Goal: Task Accomplishment & Management: Use online tool/utility

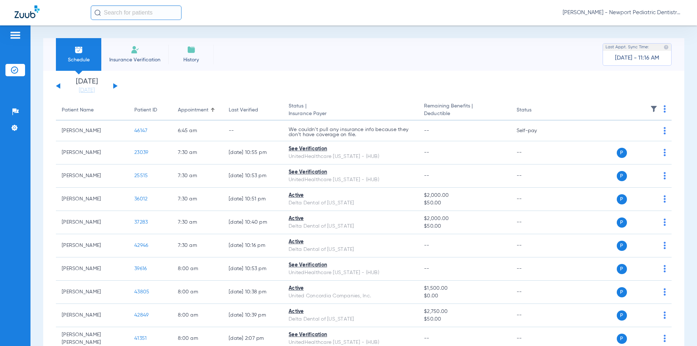
click at [136, 48] on img at bounding box center [135, 49] width 9 height 9
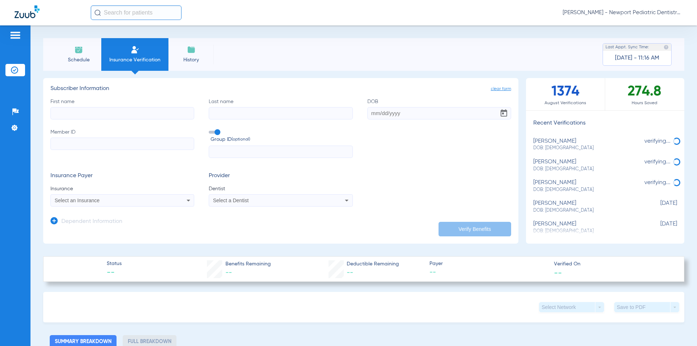
click at [77, 200] on span "Select an Insurance" at bounding box center [77, 200] width 45 height 6
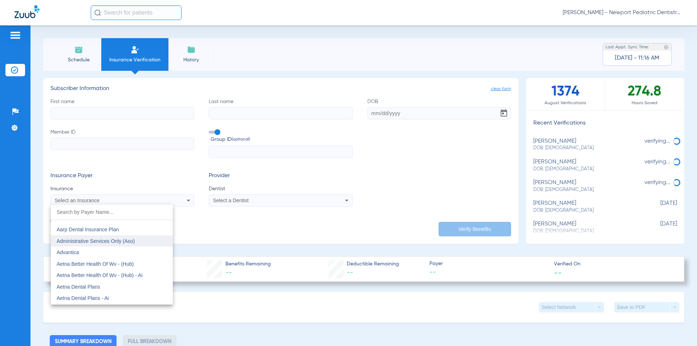
scroll to position [36, 0]
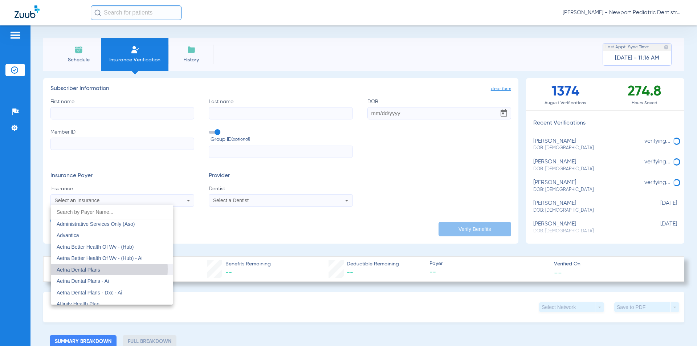
click at [98, 269] on span "Aetna Dental Plans" at bounding box center [79, 270] width 44 height 6
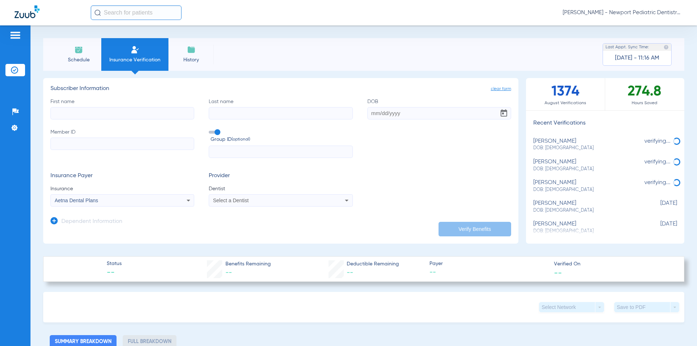
click at [79, 205] on div "Aetna Dental Plans" at bounding box center [122, 200] width 143 height 9
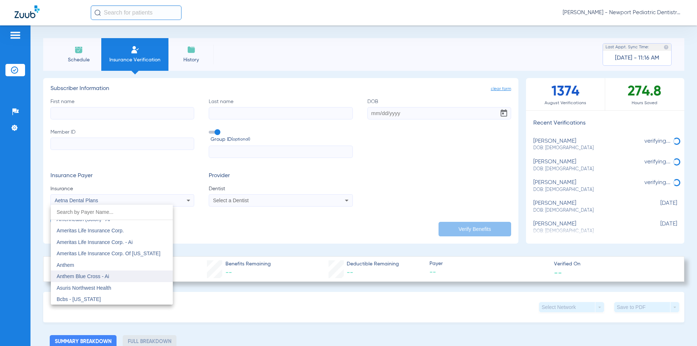
scroll to position [254, 0]
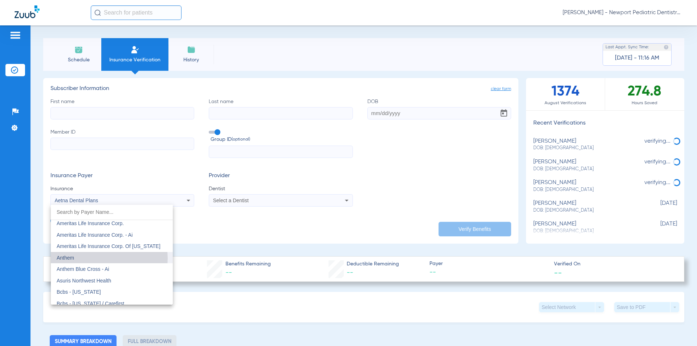
click at [106, 258] on mat-option "Anthem" at bounding box center [112, 258] width 122 height 12
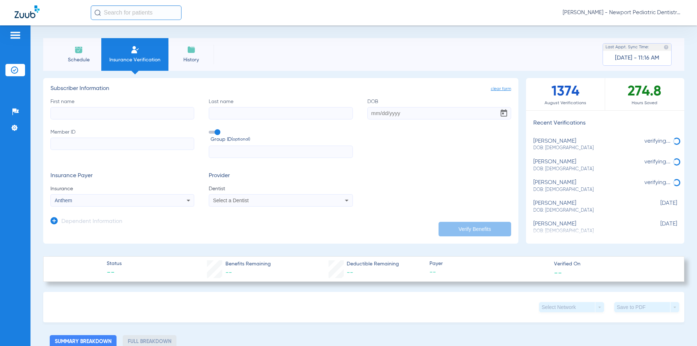
click at [93, 109] on input "First name" at bounding box center [122, 113] width 144 height 12
type input "[PERSON_NAME]"
type input "SECONDI"
type input "[DATE]"
click at [226, 199] on div "Select a Dentist" at bounding box center [280, 200] width 143 height 9
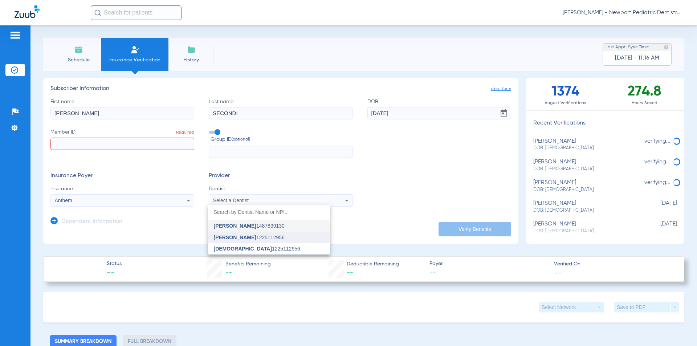
click at [240, 240] on mat-option "[PERSON_NAME] 1225112956" at bounding box center [269, 238] width 122 height 12
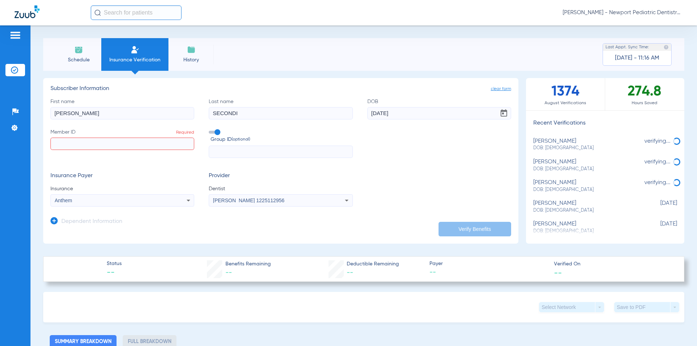
drag, startPoint x: 117, startPoint y: 142, endPoint x: 113, endPoint y: 144, distance: 5.0
click at [117, 142] on input "Member ID Required" at bounding box center [122, 144] width 144 height 12
click at [101, 143] on input "Member ID Required" at bounding box center [122, 144] width 144 height 12
click at [99, 146] on input "Member ID Required" at bounding box center [122, 144] width 144 height 12
click at [129, 148] on input "Member ID Required" at bounding box center [122, 144] width 144 height 12
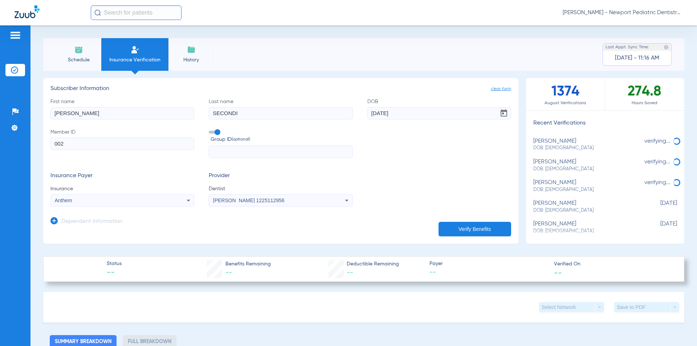
click at [74, 218] on h3 "Dependent Information" at bounding box center [91, 221] width 61 height 7
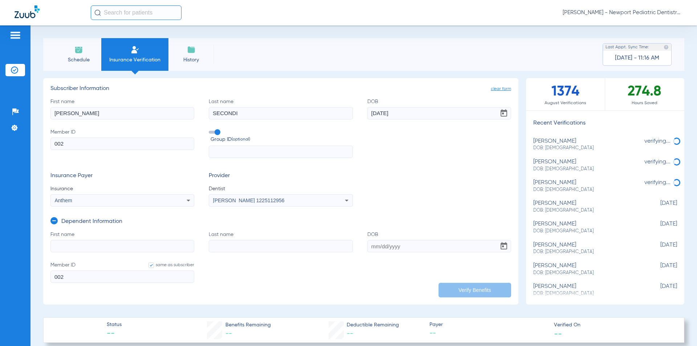
click at [86, 136] on label "Member ID 002" at bounding box center [122, 143] width 144 height 30
click at [86, 138] on input "002" at bounding box center [122, 144] width 144 height 12
click at [88, 142] on input "002" at bounding box center [122, 144] width 144 height 12
type input "0027"
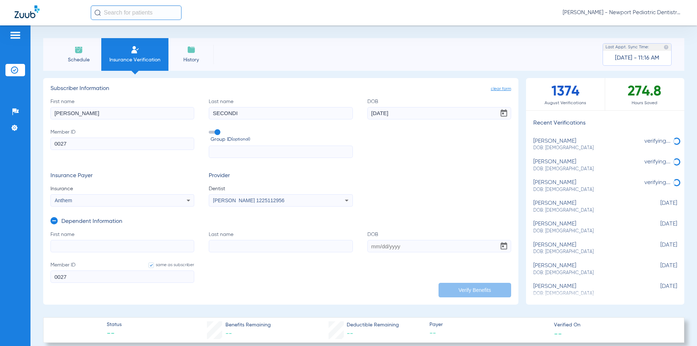
type input "00276"
type input "002763"
type input "0027636"
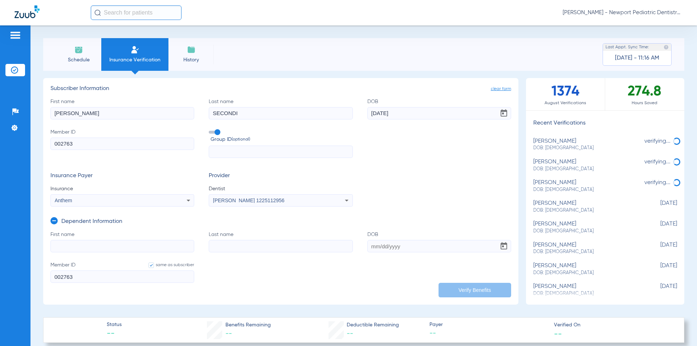
type input "0027636"
type input "00276360"
type input "002763604"
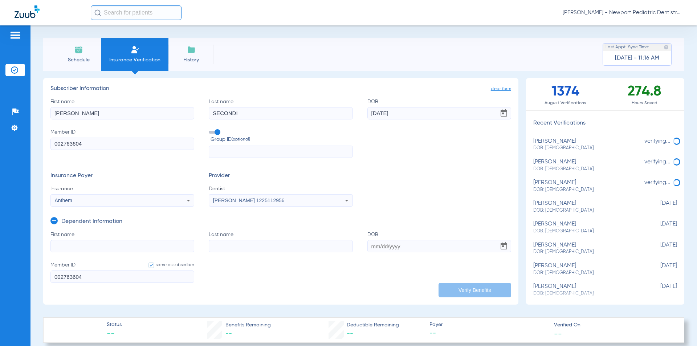
type input "002763604"
click at [100, 249] on input "First name" at bounding box center [122, 246] width 144 height 12
type input "[PERSON_NAME]"
type input "SECONDI"
click at [368, 242] on input "DOB Required" at bounding box center [439, 246] width 144 height 12
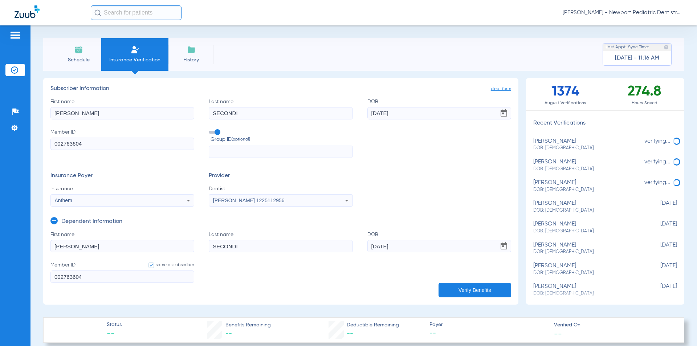
click at [452, 249] on input "[DATE]" at bounding box center [439, 246] width 144 height 12
type input "[DATE]"
click at [465, 286] on button "Verify Benefits" at bounding box center [474, 290] width 73 height 15
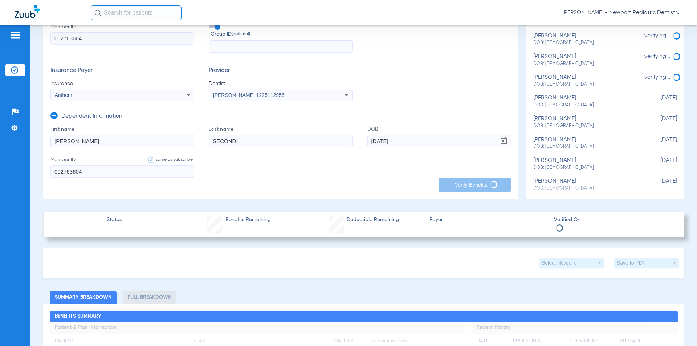
scroll to position [109, 0]
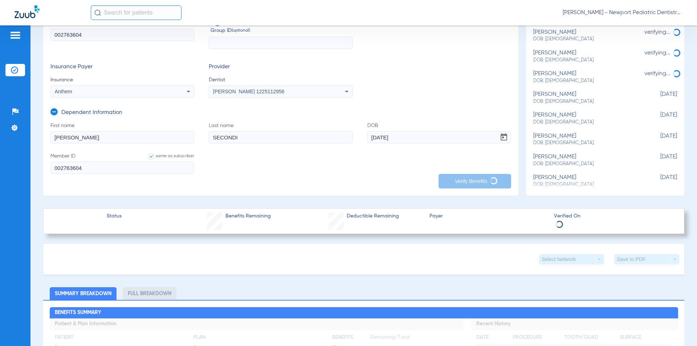
type input "[PERSON_NAME]"
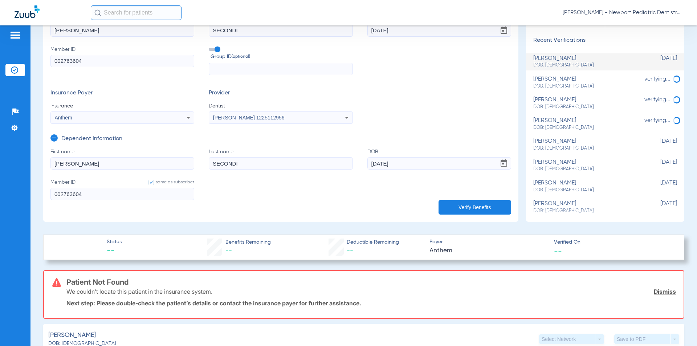
drag, startPoint x: 61, startPoint y: 30, endPoint x: 29, endPoint y: 25, distance: 32.8
click at [29, 25] on app-portal-wrapper "[PERSON_NAME] - Newport Pediatric Dentistry Patients Insurance Verification Set…" at bounding box center [348, 185] width 697 height 371
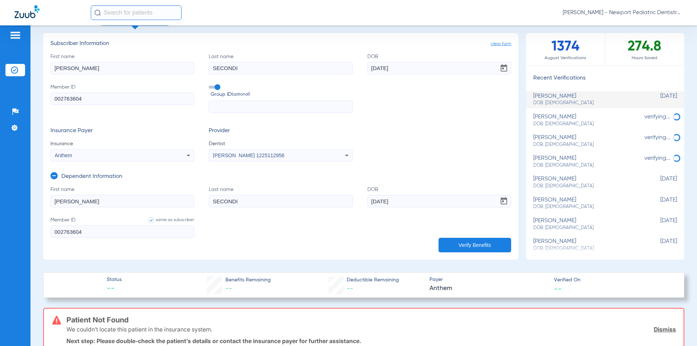
type input "0"
type input "00"
type input "002"
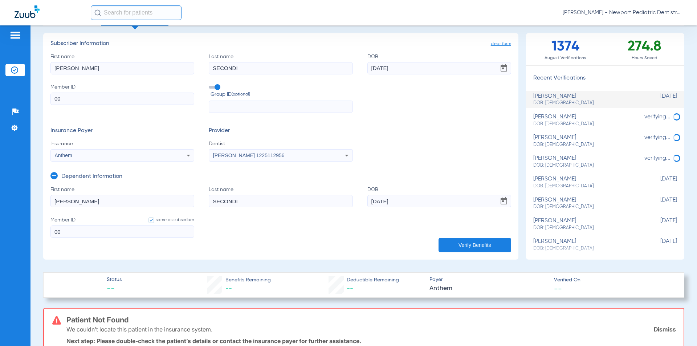
type input "002"
type input "0027"
type input "00276"
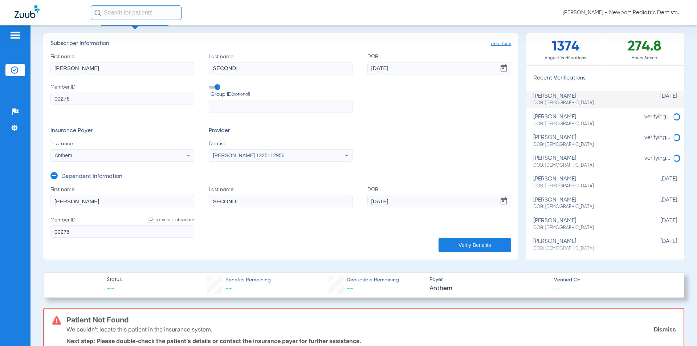
type input "002763"
type input "0027636"
type input "00276360"
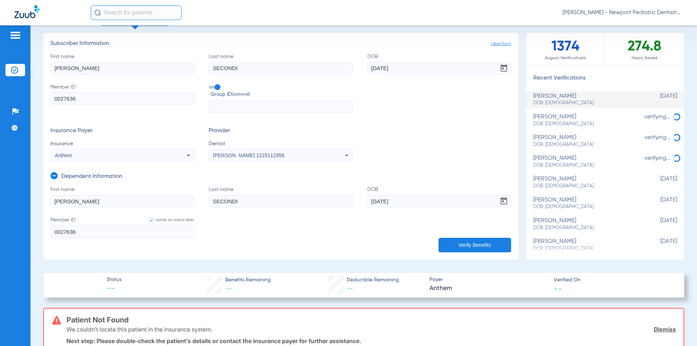
type input "00276360"
type input "002763604"
drag, startPoint x: 94, startPoint y: 228, endPoint x: 41, endPoint y: 233, distance: 52.8
click at [41, 233] on div "Schedule Insurance Verification History Last Appt. Sync Time: [DATE] - 11:16 AM…" at bounding box center [363, 185] width 666 height 320
type input "002763604"
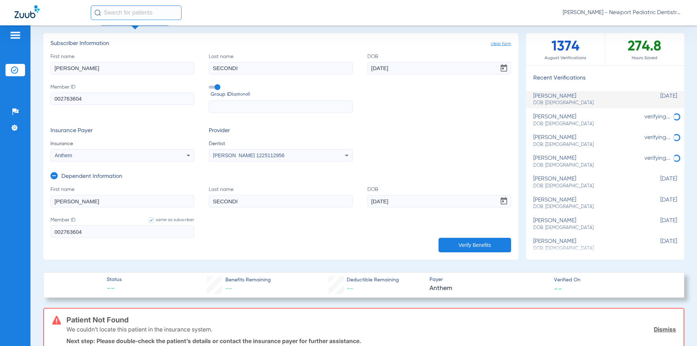
click at [442, 240] on button "Verify Benefits" at bounding box center [474, 245] width 73 height 15
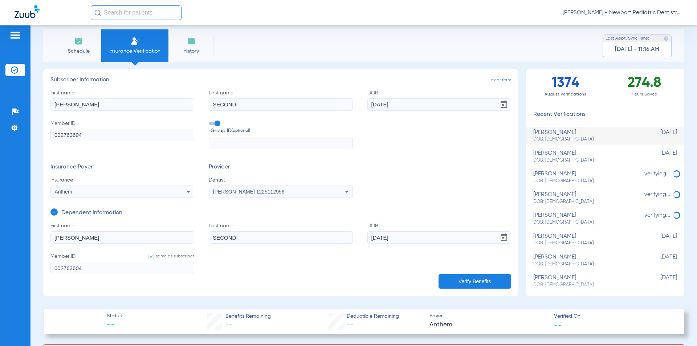
scroll to position [0, 0]
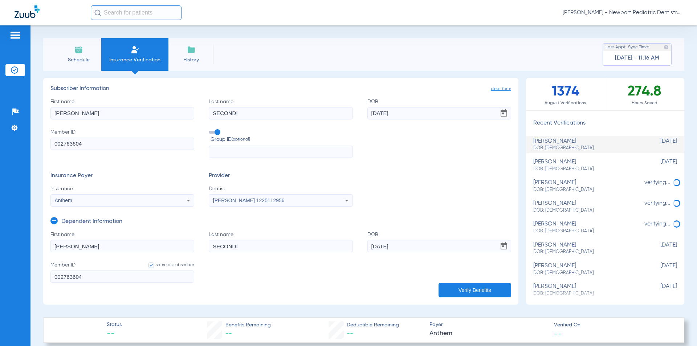
click at [87, 199] on div "Anthem" at bounding box center [109, 200] width 109 height 5
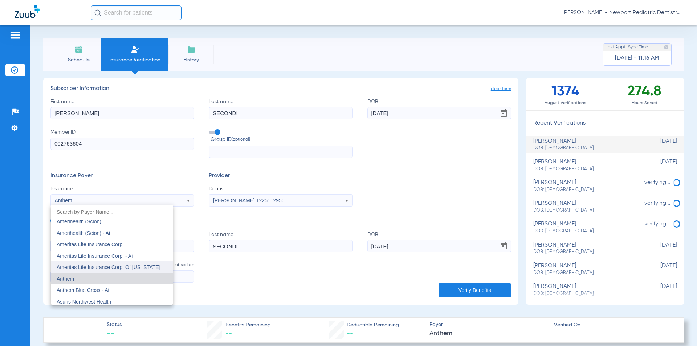
scroll to position [249, 0]
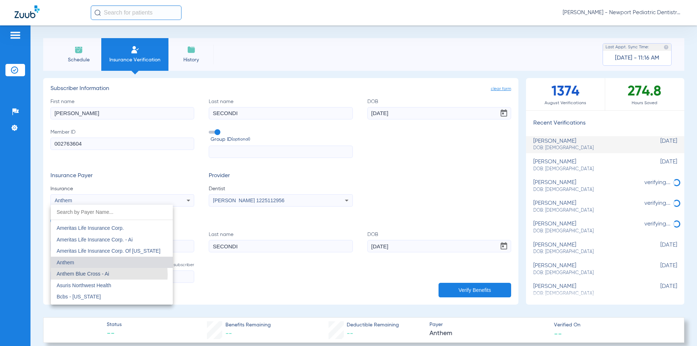
click at [105, 275] on span "Anthem Blue Cross - Ai" at bounding box center [83, 274] width 53 height 6
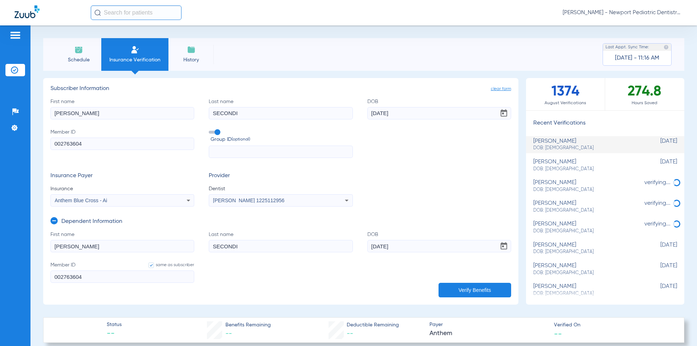
click at [481, 287] on button "Verify Benefits" at bounding box center [474, 290] width 73 height 15
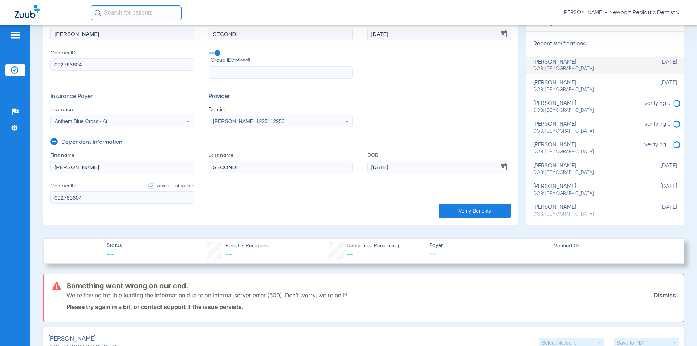
scroll to position [73, 0]
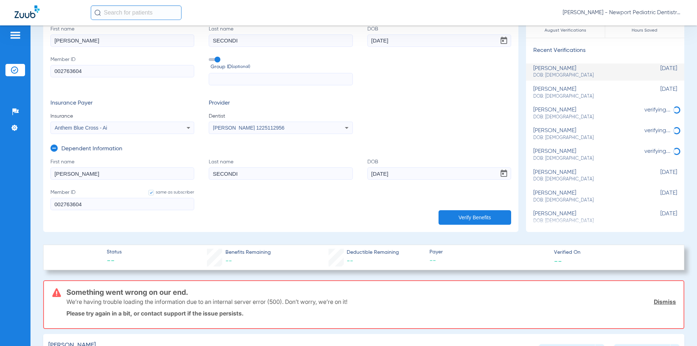
click at [140, 128] on div "Anthem Blue Cross - Ai" at bounding box center [109, 127] width 109 height 5
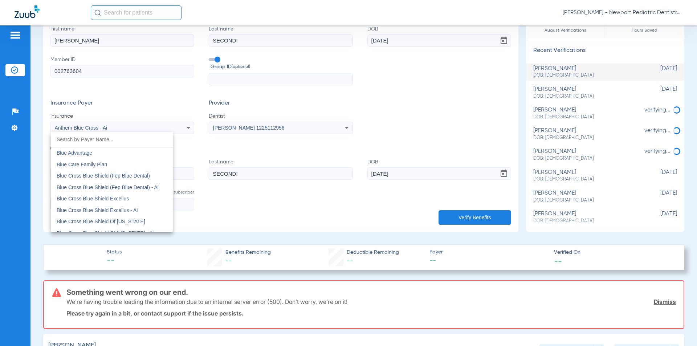
scroll to position [587, 0]
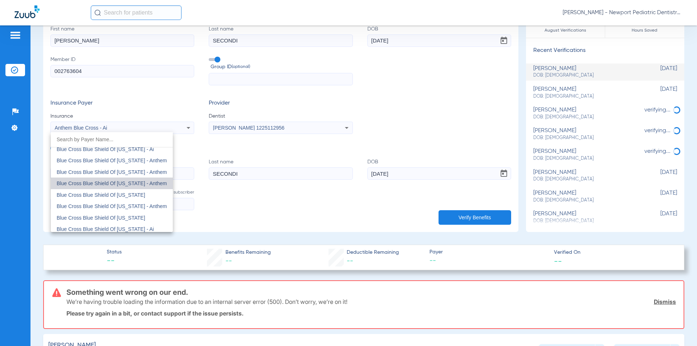
click at [135, 181] on span "Blue Cross Blue Shield Of [US_STATE] - Anthem" at bounding box center [112, 183] width 110 height 6
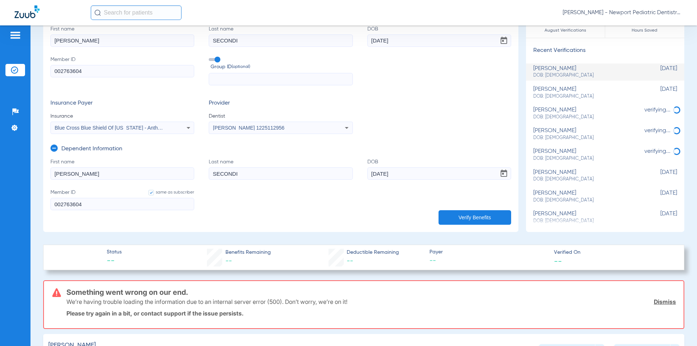
click at [125, 128] on span "Blue Cross Blue Shield Of [US_STATE] - Anthem" at bounding box center [110, 128] width 110 height 6
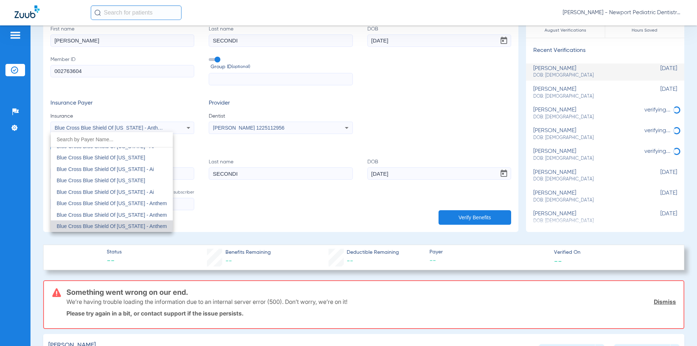
scroll to position [581, 0]
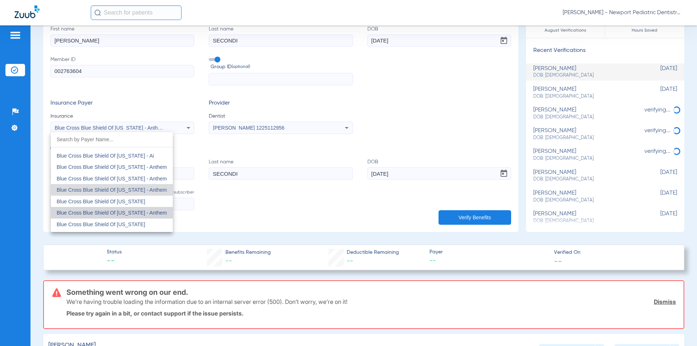
click at [147, 210] on span "Blue Cross Blue Shield Of [US_STATE] - Anthem" at bounding box center [112, 213] width 110 height 6
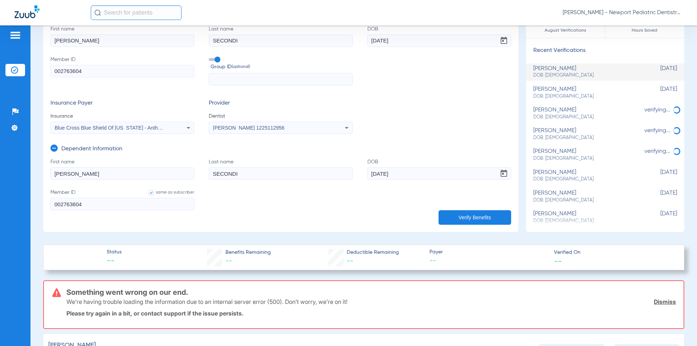
click at [486, 219] on button "Verify Benefits" at bounding box center [474, 217] width 73 height 15
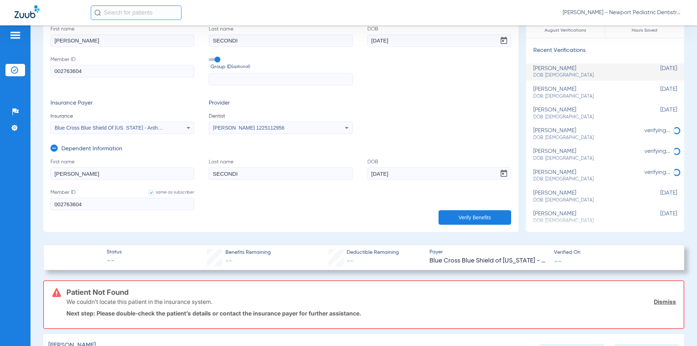
click at [142, 126] on span "Blue Cross Blue Shield Of [US_STATE] - Anthem" at bounding box center [110, 128] width 110 height 6
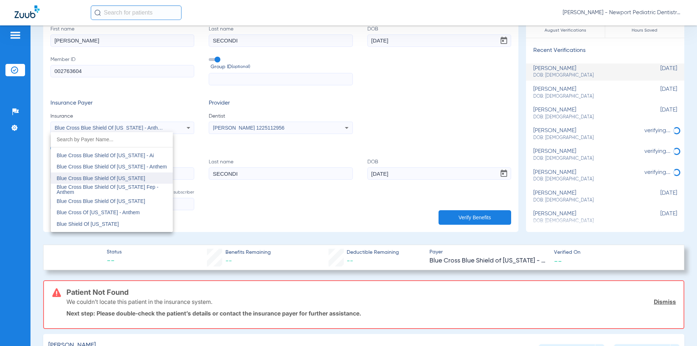
scroll to position [930, 0]
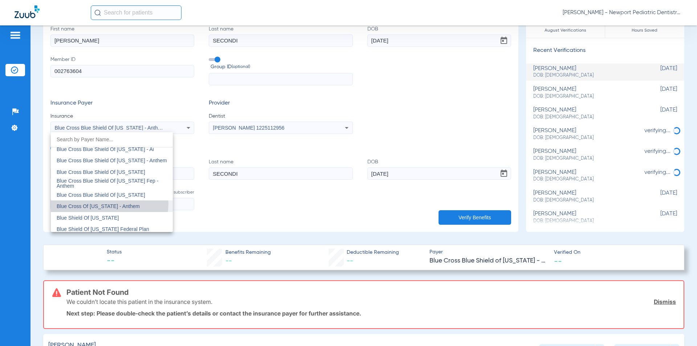
click at [109, 204] on span "Blue Cross Of [US_STATE] - Anthem" at bounding box center [98, 206] width 83 height 6
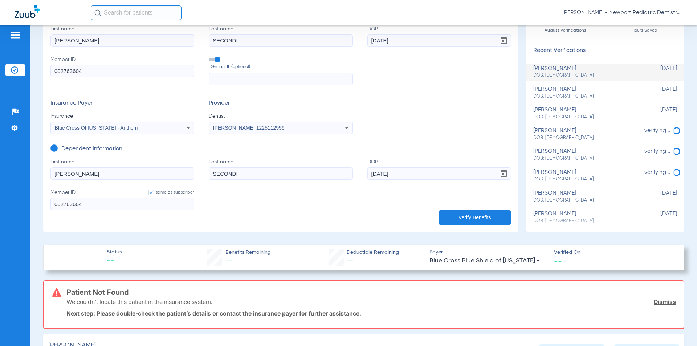
click at [503, 217] on button "Verify Benefits" at bounding box center [474, 217] width 73 height 15
click at [124, 131] on div "Blue Cross Of [US_STATE] - Anthem" at bounding box center [122, 127] width 143 height 9
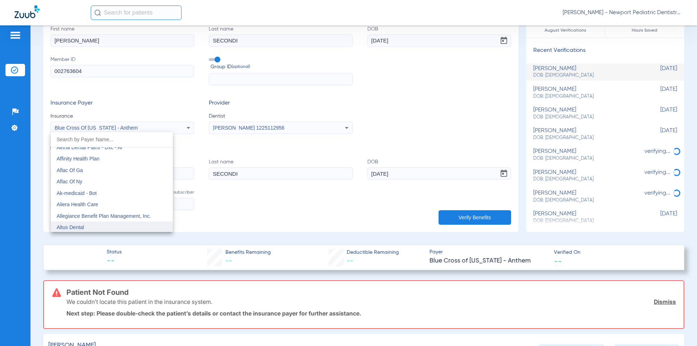
scroll to position [73, 0]
click at [158, 92] on div at bounding box center [348, 173] width 697 height 346
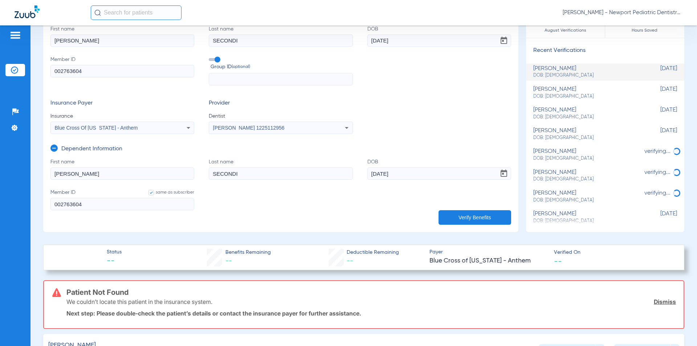
click at [55, 147] on icon at bounding box center [53, 147] width 7 height 7
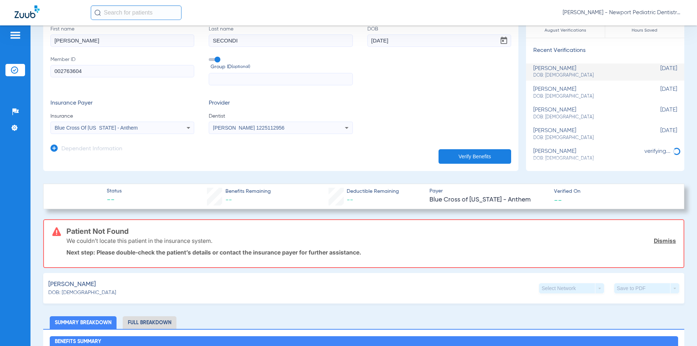
click at [447, 144] on app-dependent-form "Dependent Information" at bounding box center [280, 146] width 461 height 24
click at [453, 152] on button "Verify Benefits" at bounding box center [474, 156] width 73 height 15
click at [116, 125] on span "Blue Cross Of [US_STATE] - Anthem" at bounding box center [96, 128] width 83 height 6
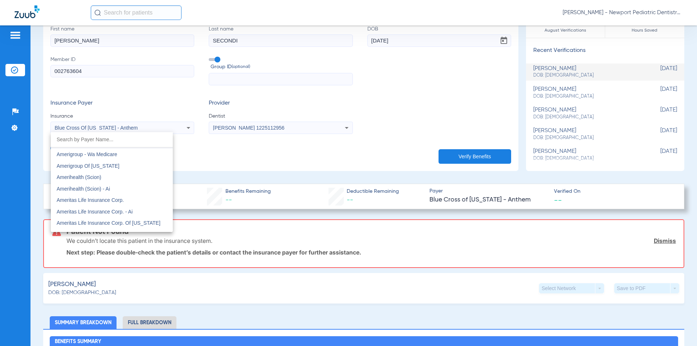
scroll to position [254, 0]
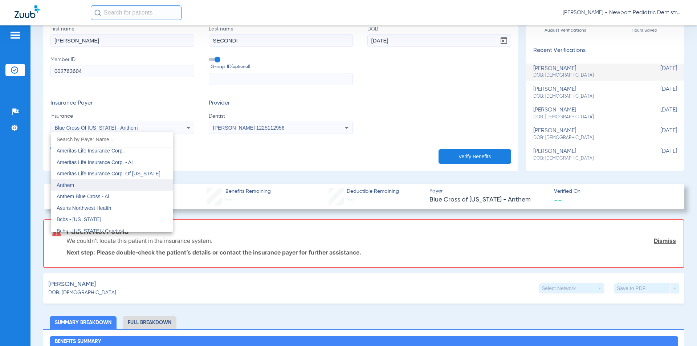
click at [79, 185] on mat-option "Anthem" at bounding box center [112, 185] width 122 height 12
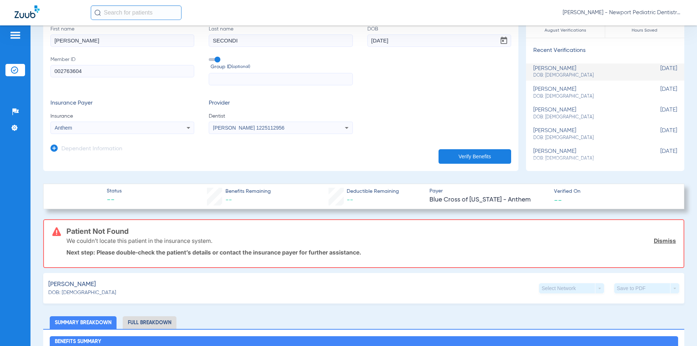
click at [476, 154] on button "Verify Benefits" at bounding box center [474, 156] width 73 height 15
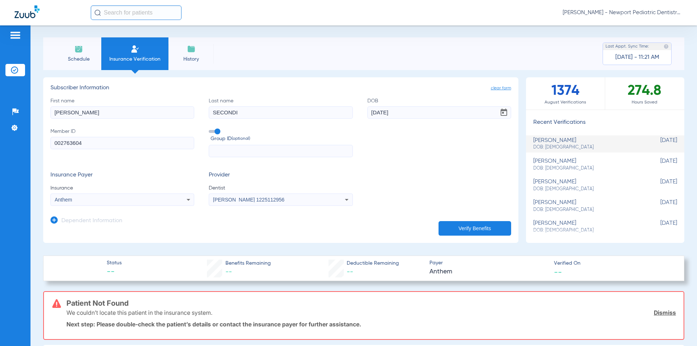
scroll to position [0, 0]
click at [89, 205] on mat-select "Anthem" at bounding box center [122, 200] width 144 height 12
click at [91, 200] on div "Anthem" at bounding box center [109, 200] width 109 height 5
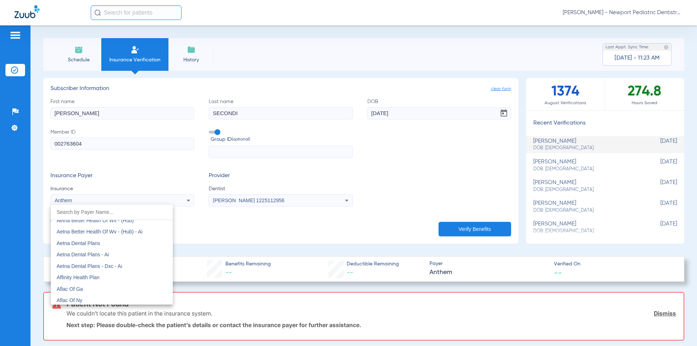
scroll to position [73, 0]
drag, startPoint x: 138, startPoint y: 140, endPoint x: 120, endPoint y: 146, distance: 17.9
click at [133, 142] on div at bounding box center [348, 173] width 697 height 346
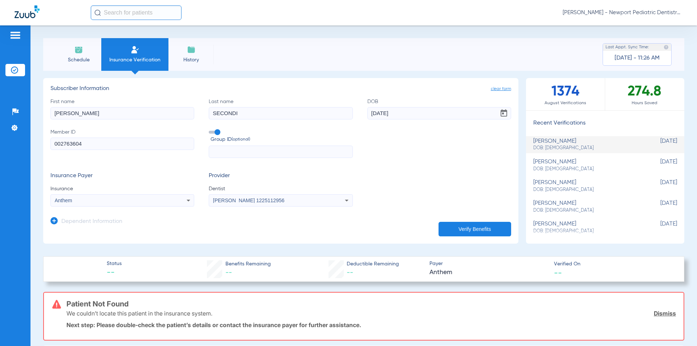
drag, startPoint x: 120, startPoint y: 146, endPoint x: 94, endPoint y: 148, distance: 26.3
click at [94, 148] on input "002763604" at bounding box center [122, 144] width 144 height 12
drag, startPoint x: 95, startPoint y: 144, endPoint x: 48, endPoint y: 137, distance: 48.0
click at [48, 137] on app-manual-verification-form "clear form Subscriber Information First name [PERSON_NAME] Last name SECONDI DO…" at bounding box center [280, 160] width 475 height 165
click at [87, 144] on input "002763604" at bounding box center [122, 144] width 144 height 12
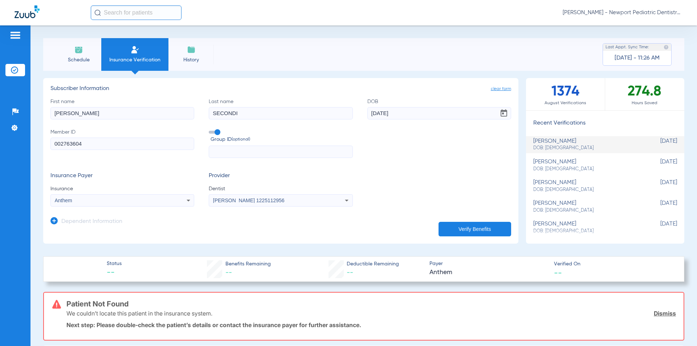
drag, startPoint x: 89, startPoint y: 146, endPoint x: 25, endPoint y: 140, distance: 64.5
click at [25, 140] on div "Patients Insurance Verification Setup Help Center Settings Schedule Insurance V…" at bounding box center [348, 198] width 697 height 346
type input "APP576W22221"
click at [461, 222] on button "Verify Benefits" at bounding box center [474, 229] width 73 height 15
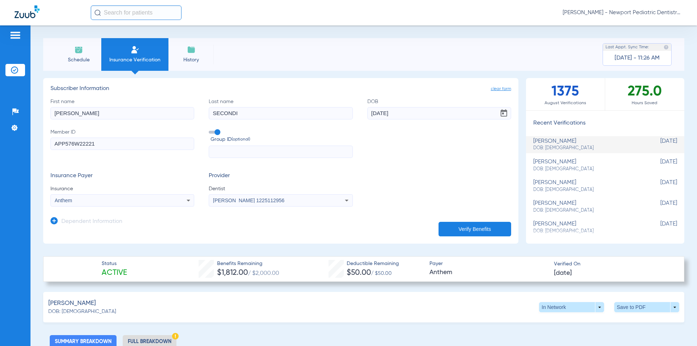
click at [73, 222] on h3 "Dependent Information" at bounding box center [91, 221] width 61 height 7
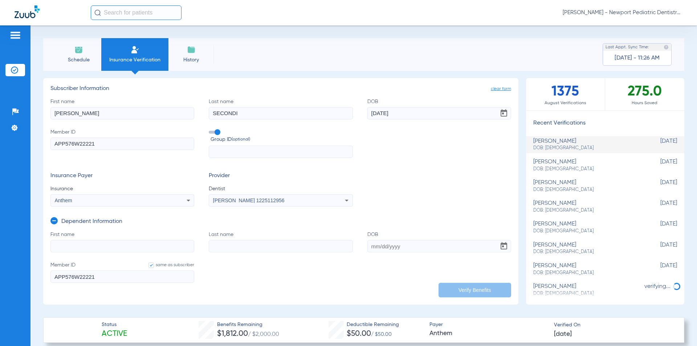
click at [89, 248] on input "First name" at bounding box center [122, 246] width 144 height 12
type input "[PERSON_NAME]"
type input "SECONDI"
type input "[DATE]"
click at [487, 292] on button "Verify Benefits" at bounding box center [474, 290] width 73 height 15
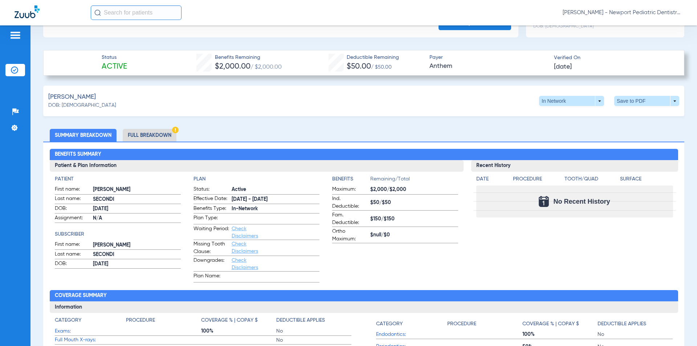
scroll to position [290, 0]
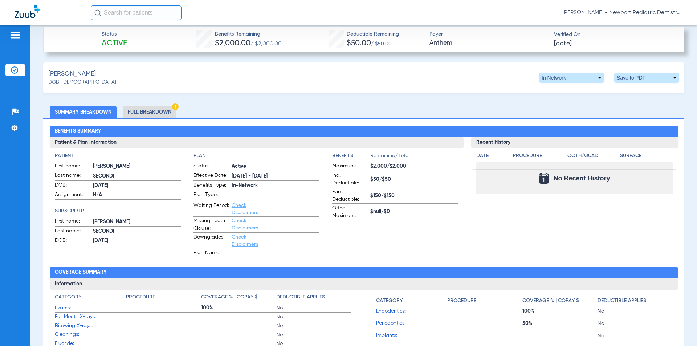
click at [168, 115] on li "Full Breakdown" at bounding box center [150, 112] width 54 height 13
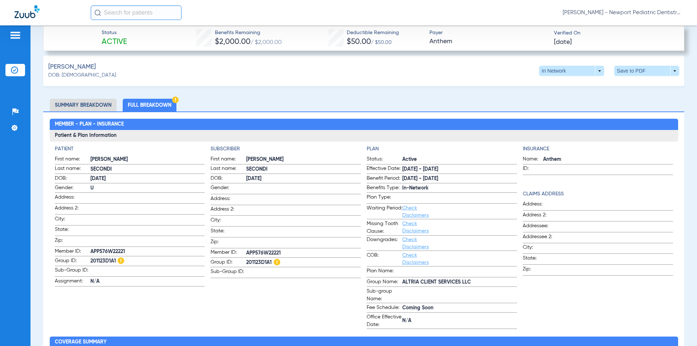
scroll to position [290, 0]
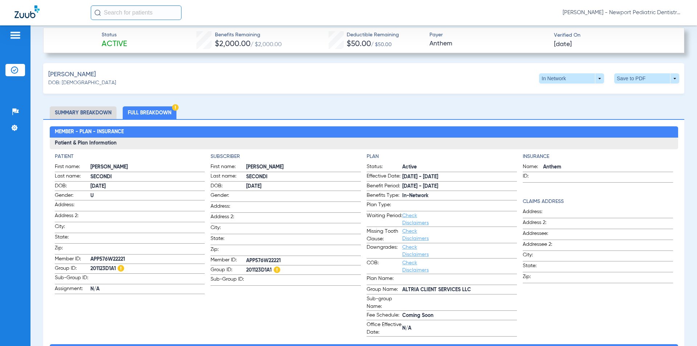
click at [467, 289] on span "ALTRIA CLIENT SERVICES LLC" at bounding box center [459, 290] width 115 height 8
drag, startPoint x: 400, startPoint y: 286, endPoint x: 439, endPoint y: 293, distance: 39.8
click at [439, 293] on label "Group Name: ALTRIA CLIENT SERVICES LLC" at bounding box center [442, 290] width 150 height 9
copy span "ALTRIA CLIENT SERVICES LLC"
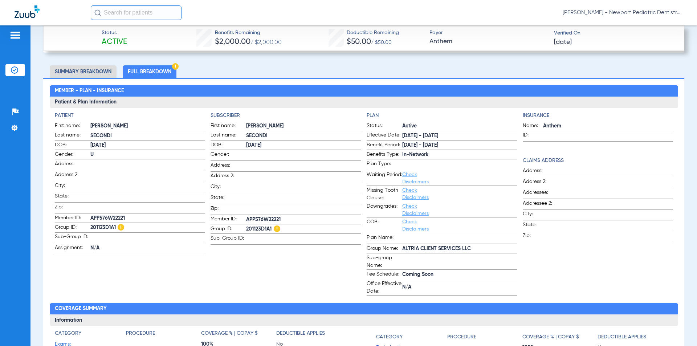
scroll to position [326, 0]
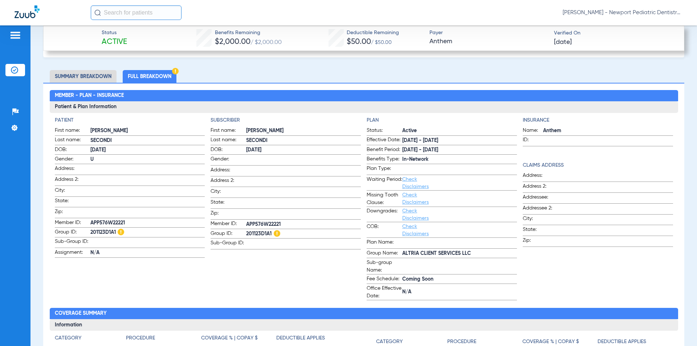
click at [104, 229] on span "201123D1A1" at bounding box center [147, 233] width 115 height 8
click at [101, 229] on span "201123D1A1" at bounding box center [147, 233] width 115 height 8
drag, startPoint x: 90, startPoint y: 229, endPoint x: 111, endPoint y: 232, distance: 21.2
click at [116, 232] on label "Group ID: 201123D1A1" at bounding box center [130, 232] width 150 height 9
copy label "201123D1A1"
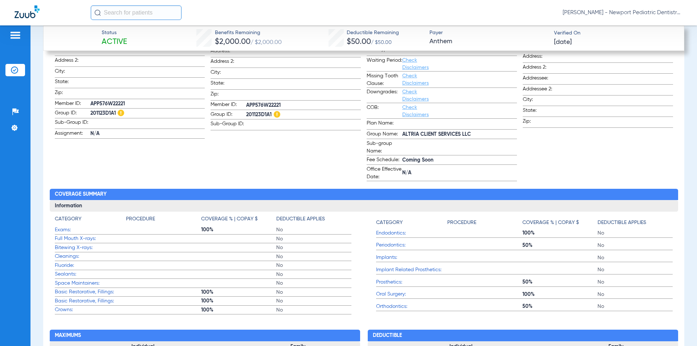
scroll to position [471, 0]
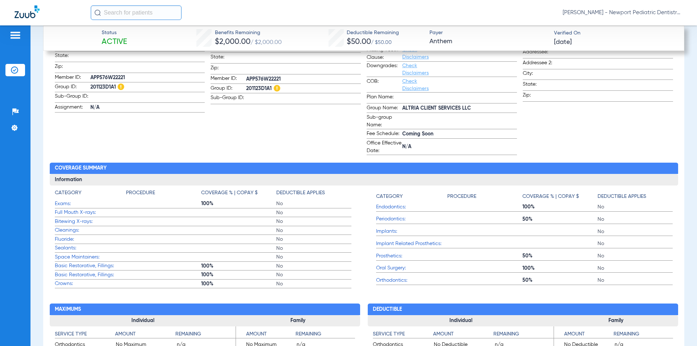
click at [568, 123] on div "Insurance Name: Anthem ID: Claims Address Address: Address 2: Addressee: Addres…" at bounding box center [598, 63] width 150 height 184
drag, startPoint x: 131, startPoint y: 74, endPoint x: 93, endPoint y: 74, distance: 38.1
click at [93, 74] on span "APP576W22221" at bounding box center [147, 78] width 115 height 8
drag, startPoint x: 96, startPoint y: 74, endPoint x: 89, endPoint y: 75, distance: 7.8
click at [89, 75] on span "Member ID:" at bounding box center [73, 78] width 36 height 9
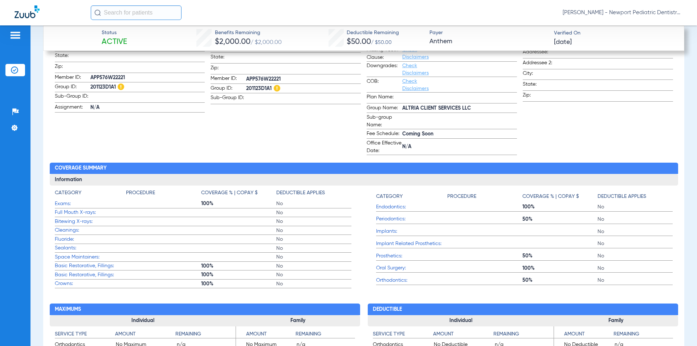
drag, startPoint x: 89, startPoint y: 75, endPoint x: 107, endPoint y: 77, distance: 19.0
click at [107, 77] on label "Member ID: APP576W22221" at bounding box center [130, 78] width 150 height 9
click at [111, 74] on span "APP576W22221" at bounding box center [147, 78] width 115 height 8
copy span "APP576W22221"
